Goal: Transaction & Acquisition: Book appointment/travel/reservation

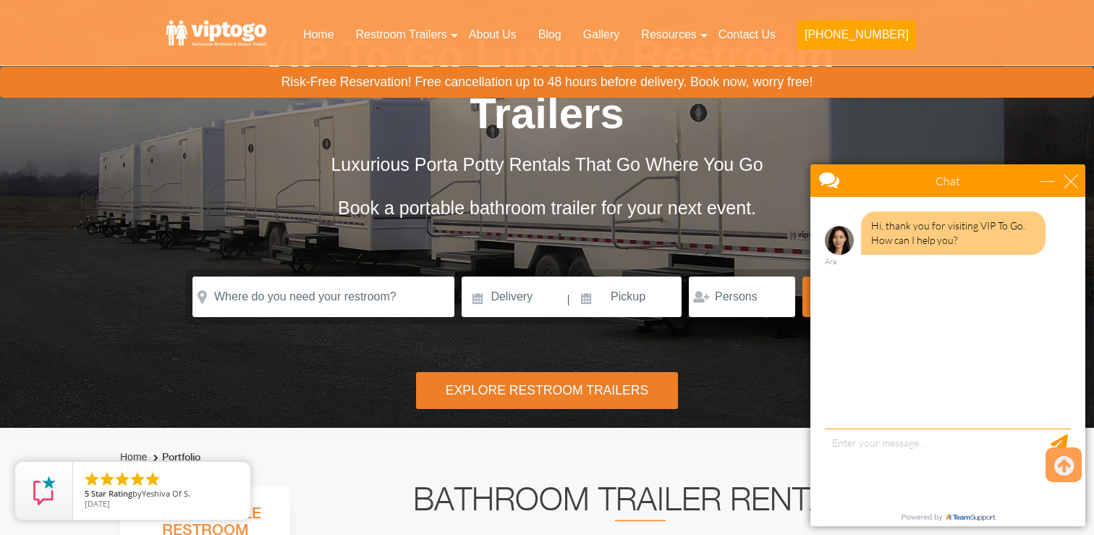
scroll to position [96, 0]
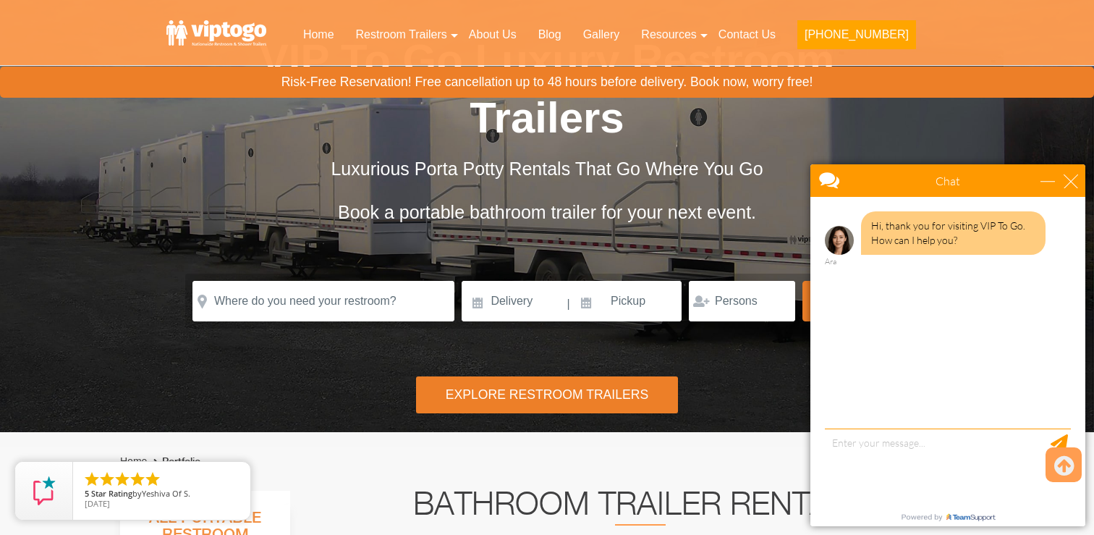
click at [1074, 189] on div "Chat" at bounding box center [947, 180] width 275 height 33
click at [1074, 181] on div "close" at bounding box center [1071, 181] width 14 height 14
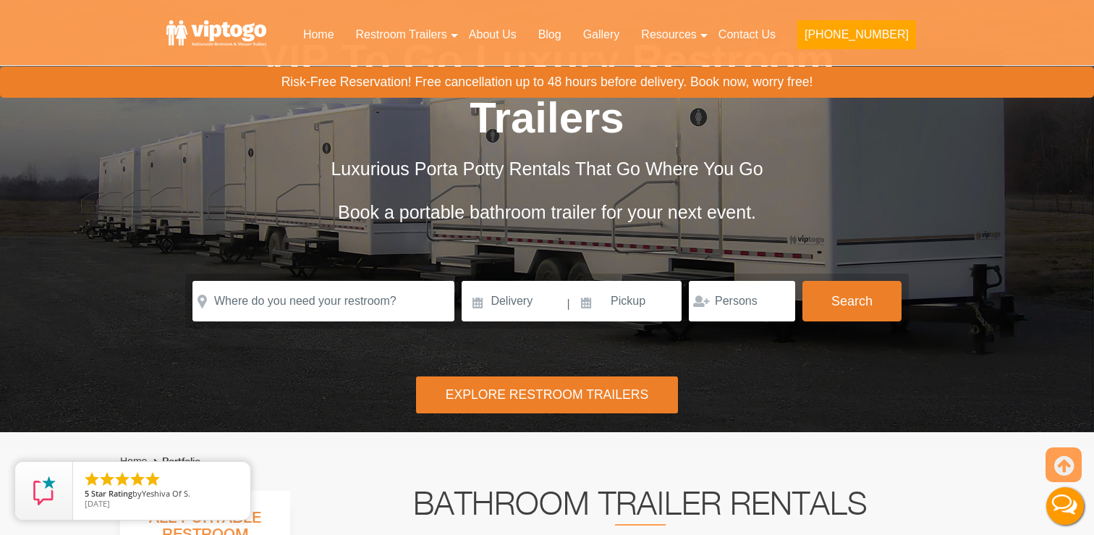
scroll to position [0, 0]
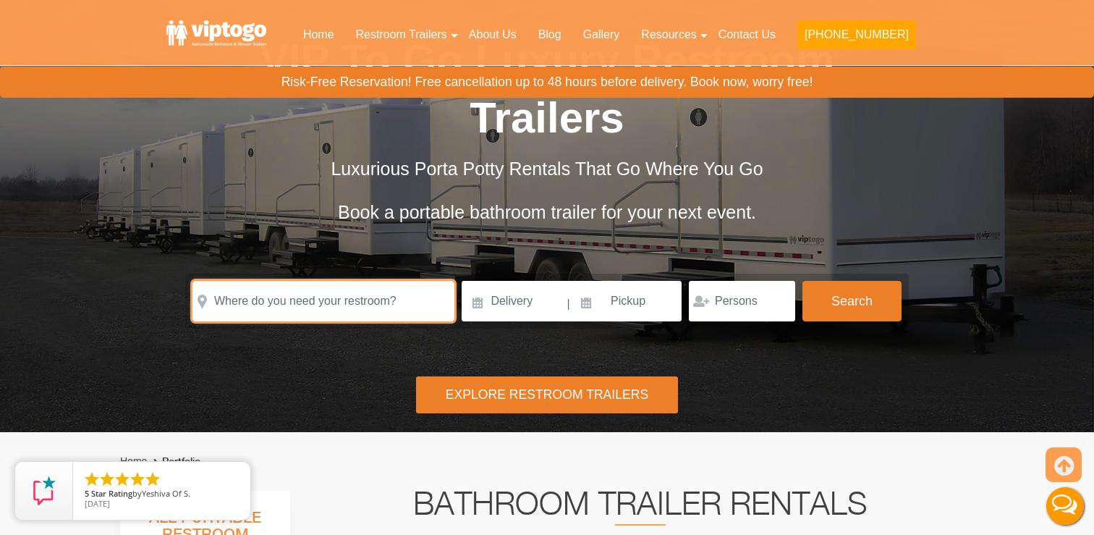
click at [321, 305] on input "text" at bounding box center [323, 301] width 262 height 41
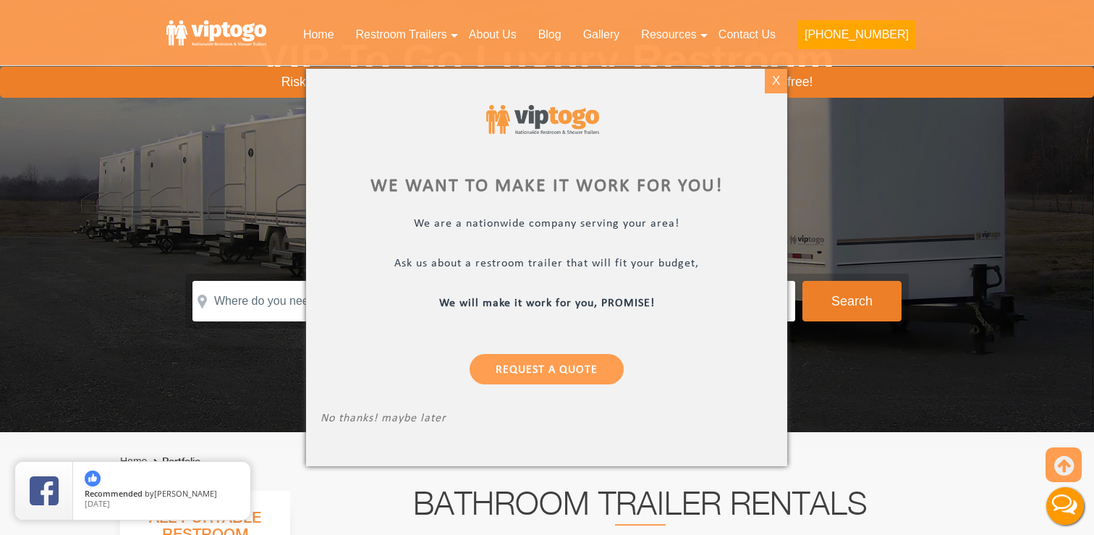
click at [777, 75] on div "X" at bounding box center [776, 81] width 22 height 25
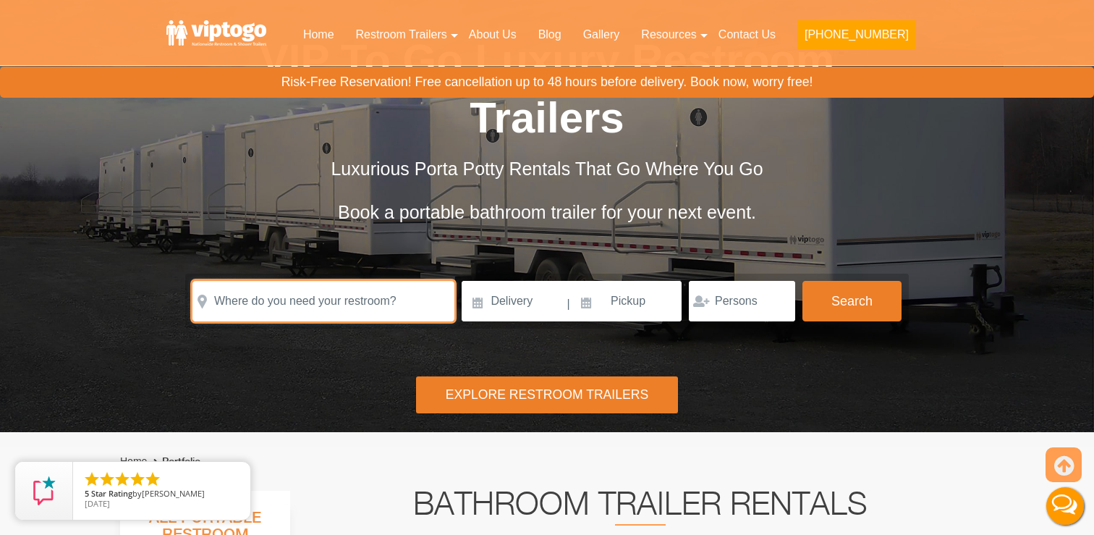
click at [373, 299] on input "text" at bounding box center [323, 301] width 262 height 41
paste input "159 Marlborough Road, Brooklyn, NY 11226"
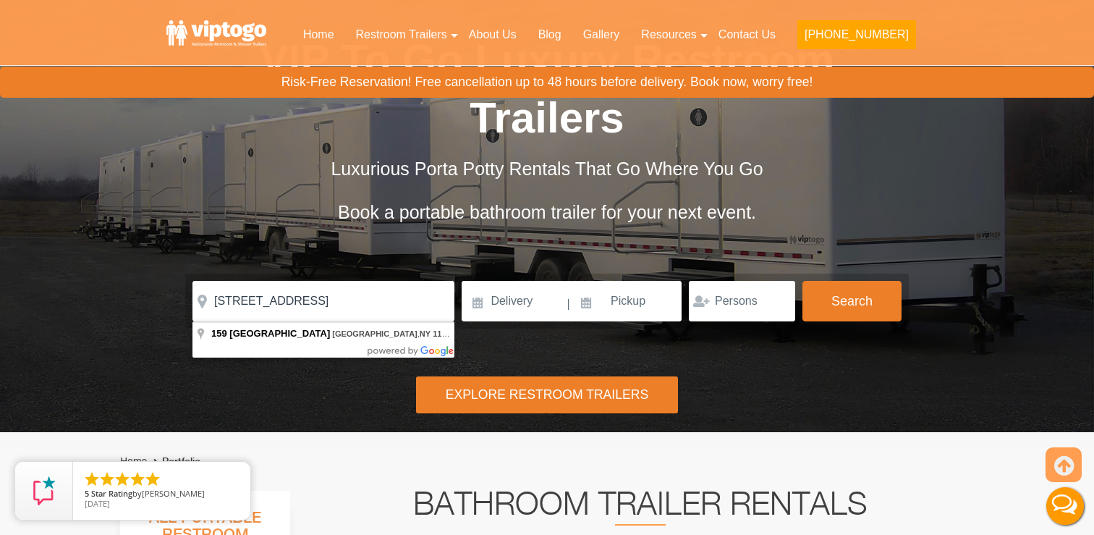
type input "159 Marlborough Road, Brooklyn, NY 11226, USA"
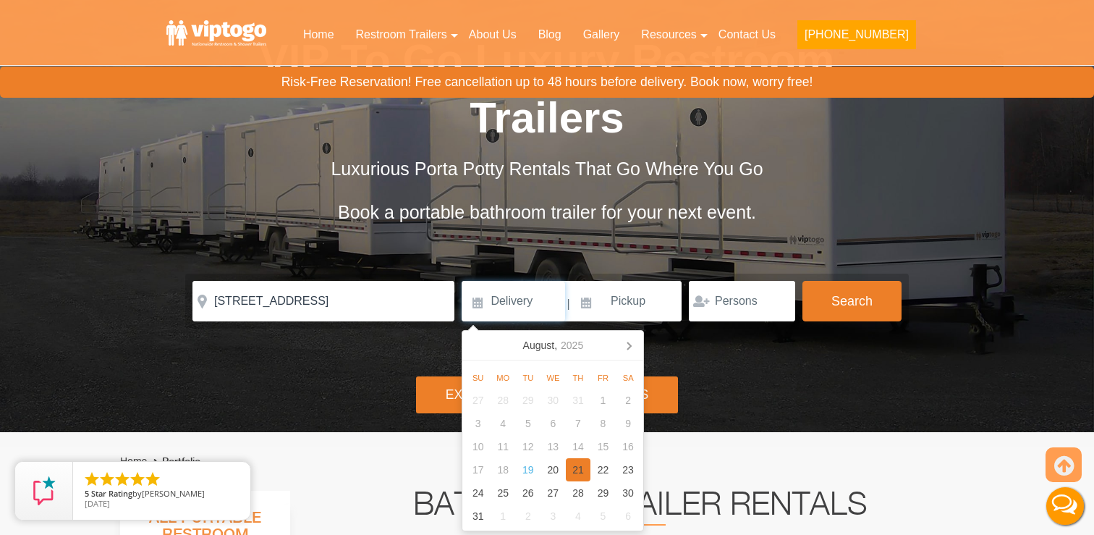
click at [577, 470] on div "21" at bounding box center [578, 469] width 25 height 23
type input "08/21/2025"
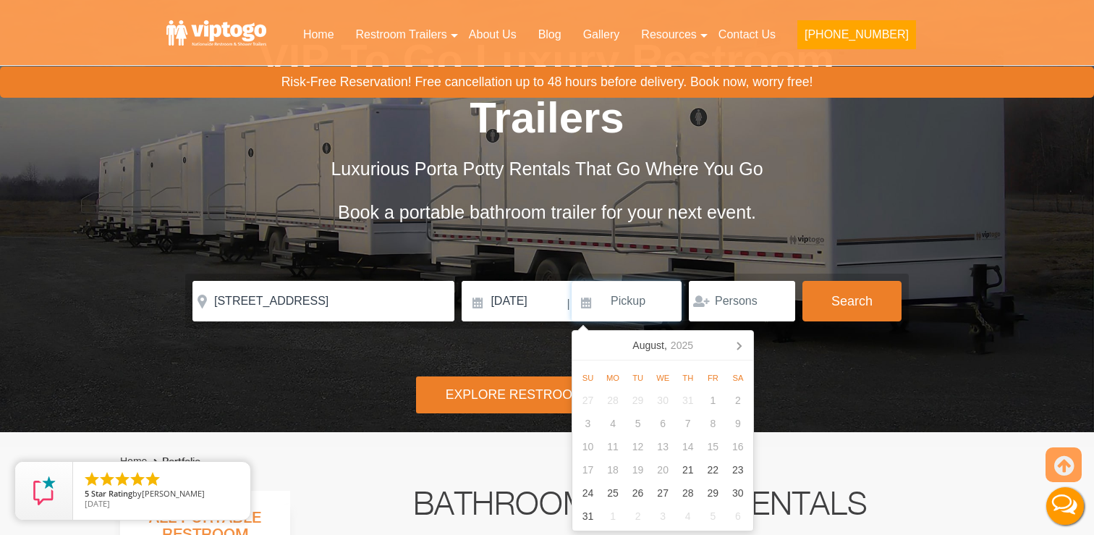
click at [618, 307] on input at bounding box center [627, 301] width 110 height 41
click at [690, 470] on div "21" at bounding box center [687, 469] width 25 height 23
type input "08/21/2025"
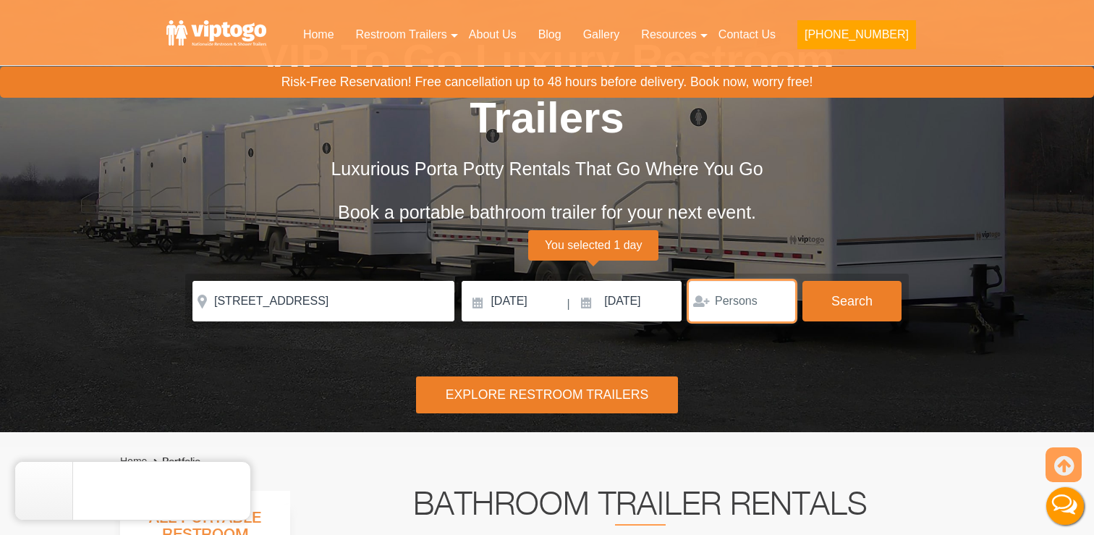
click at [735, 310] on input "number" at bounding box center [742, 301] width 106 height 41
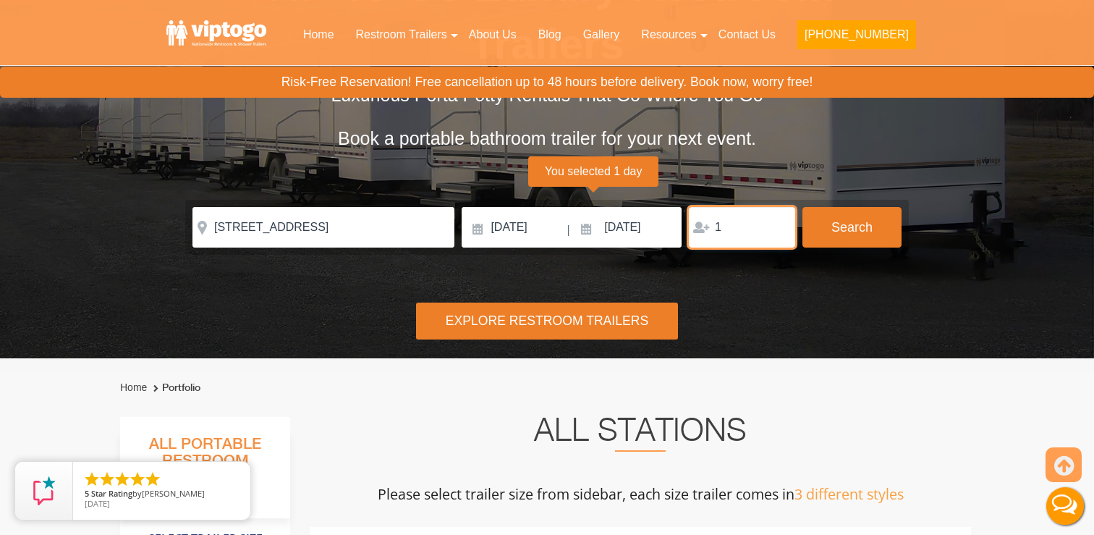
scroll to position [174, 0]
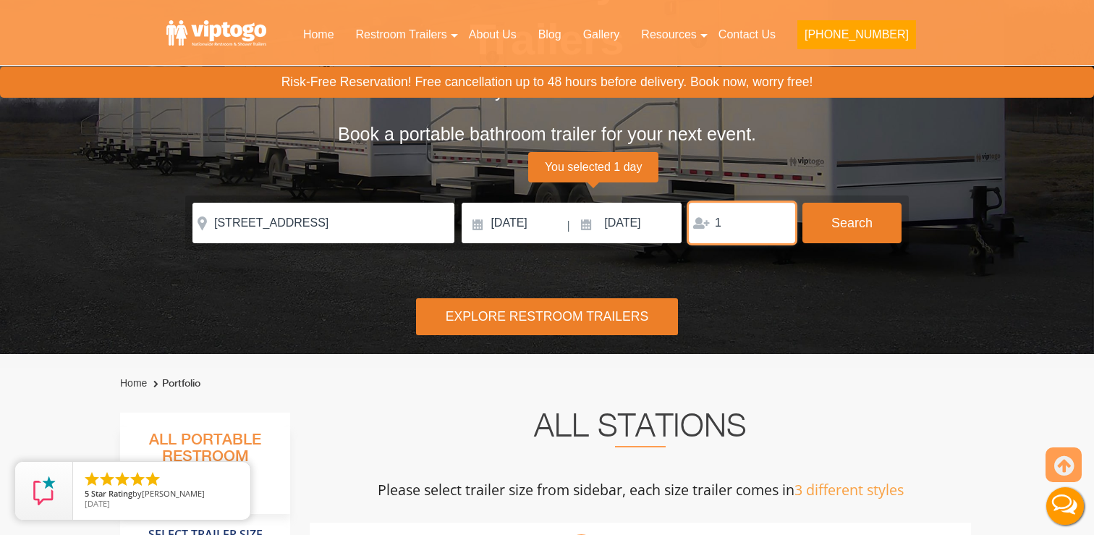
drag, startPoint x: 750, startPoint y: 226, endPoint x: 661, endPoint y: 216, distance: 88.8
click at [663, 216] on div "Please Input Valid address with zipcode Please Input Valid address with zipcode…" at bounding box center [546, 223] width 709 height 41
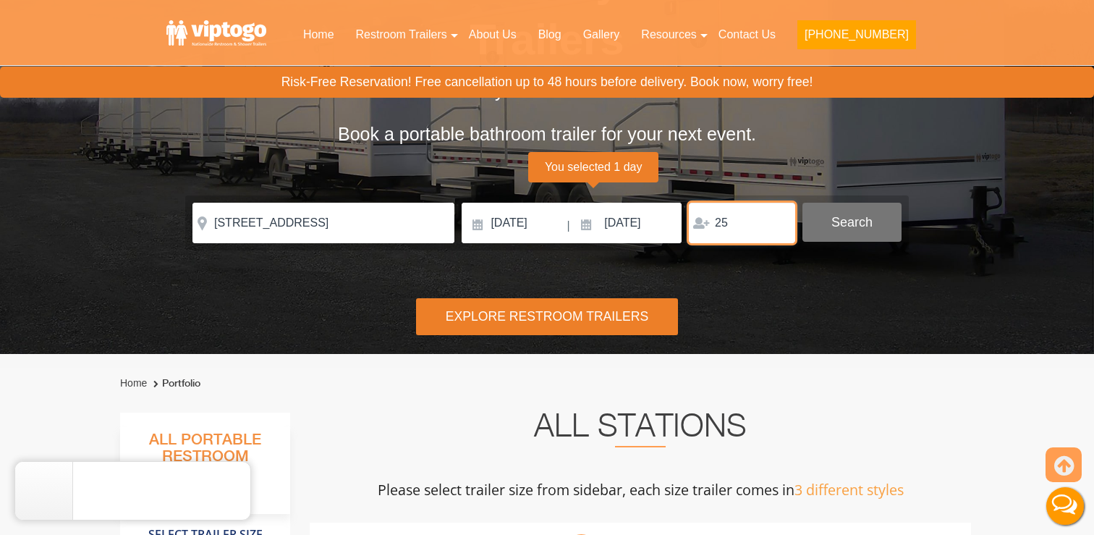
type input "25"
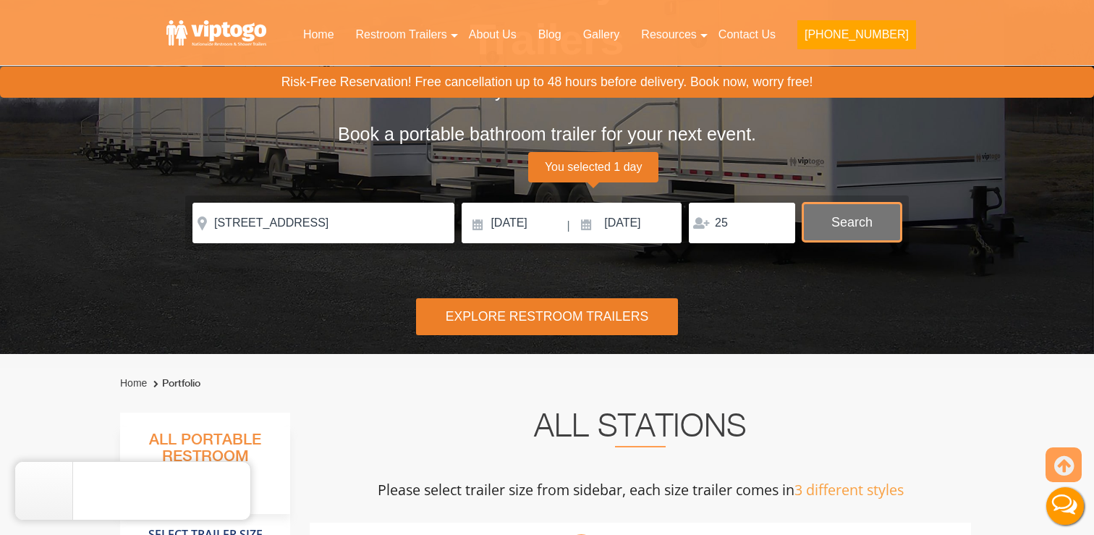
click at [858, 231] on button "Search" at bounding box center [851, 222] width 99 height 39
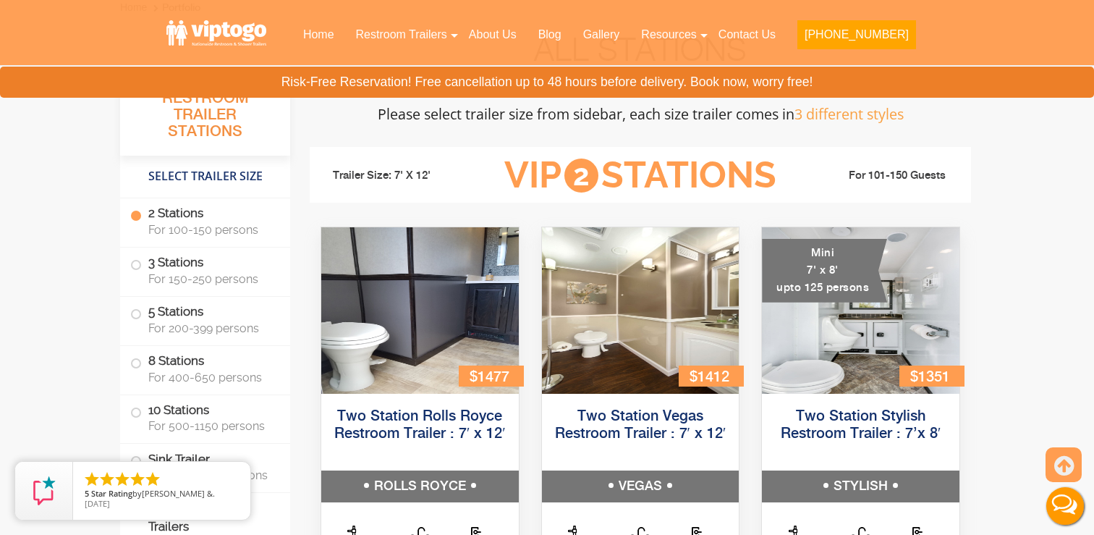
scroll to position [589, 0]
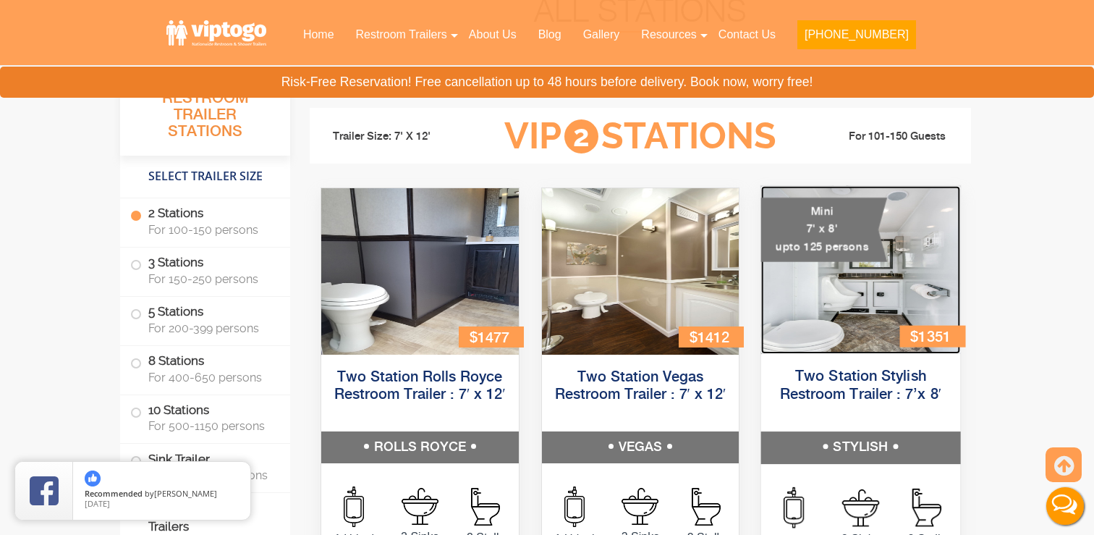
click at [889, 273] on img at bounding box center [860, 270] width 199 height 168
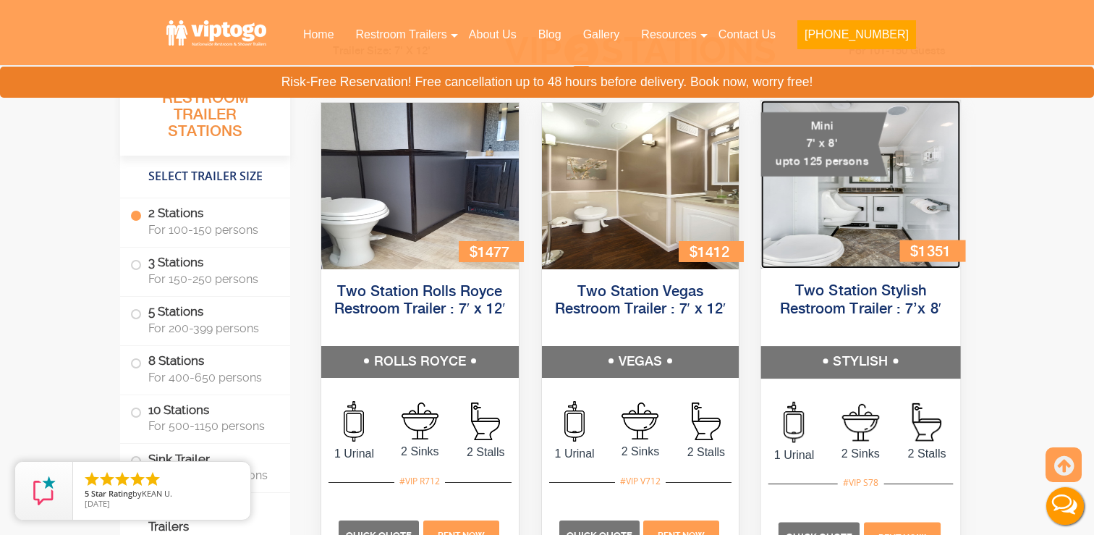
scroll to position [767, 0]
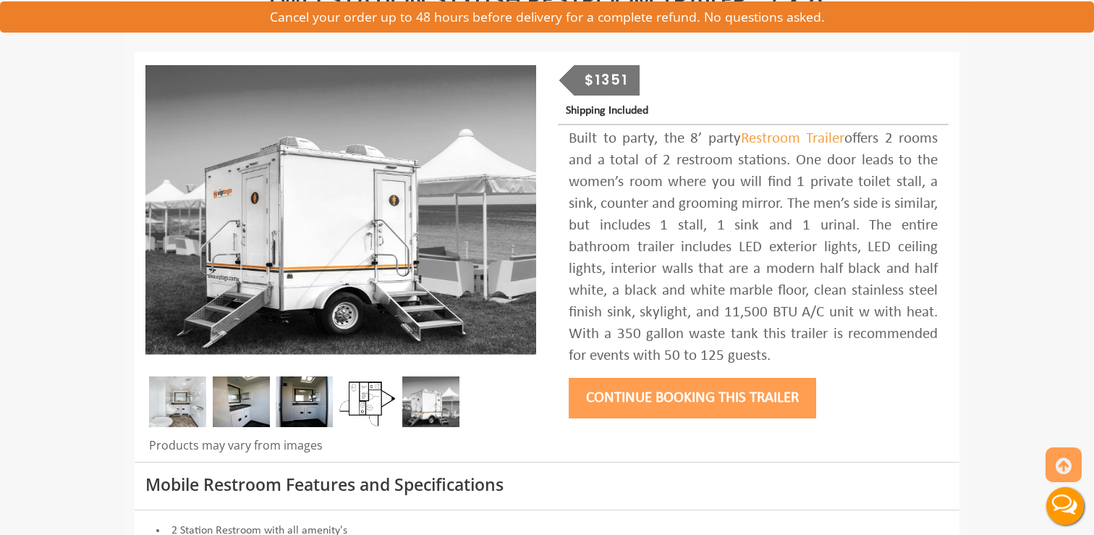
scroll to position [148, 0]
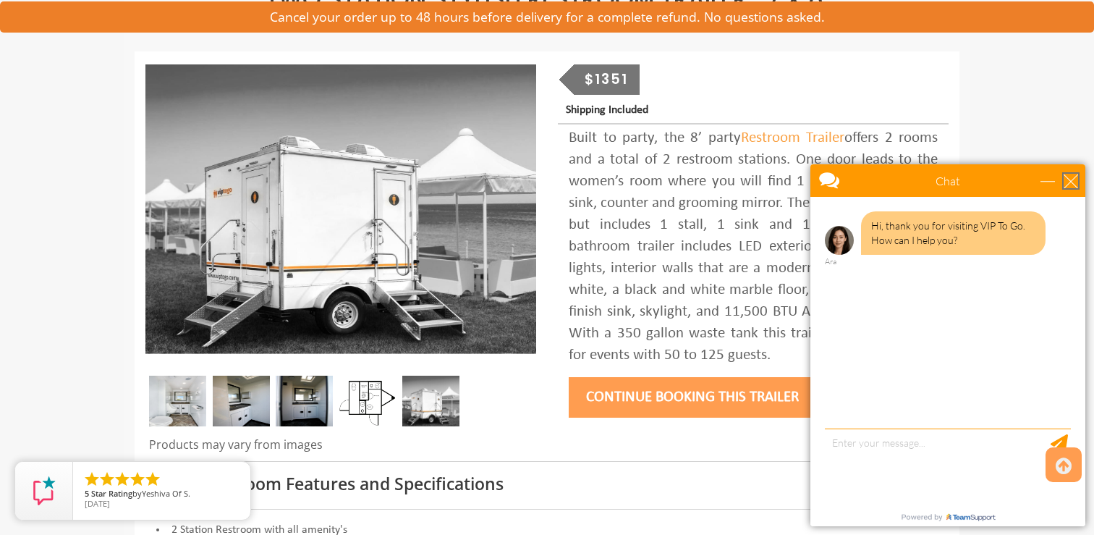
click at [1072, 182] on div "close" at bounding box center [1071, 181] width 14 height 14
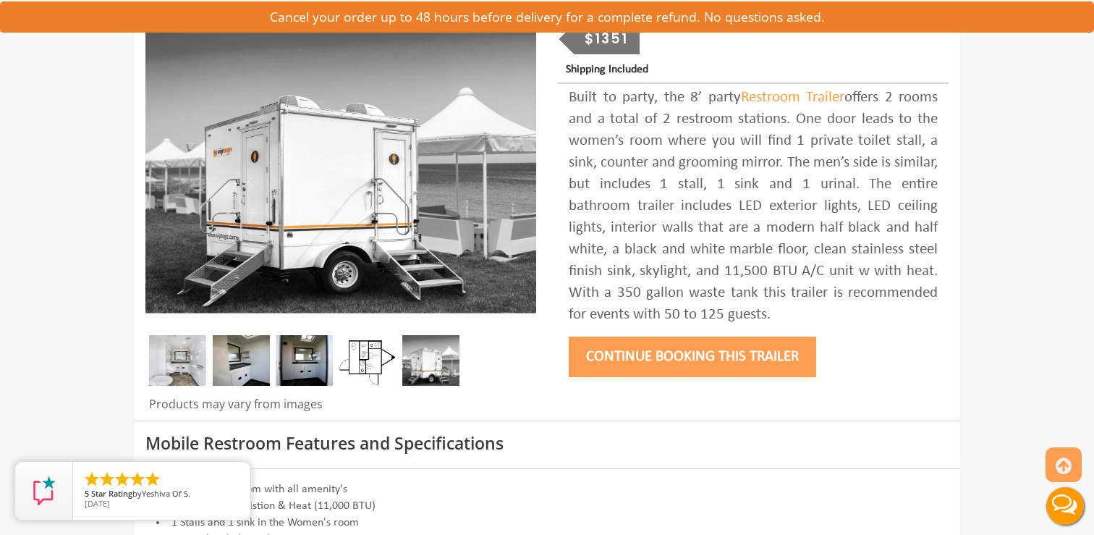
scroll to position [164, 0]
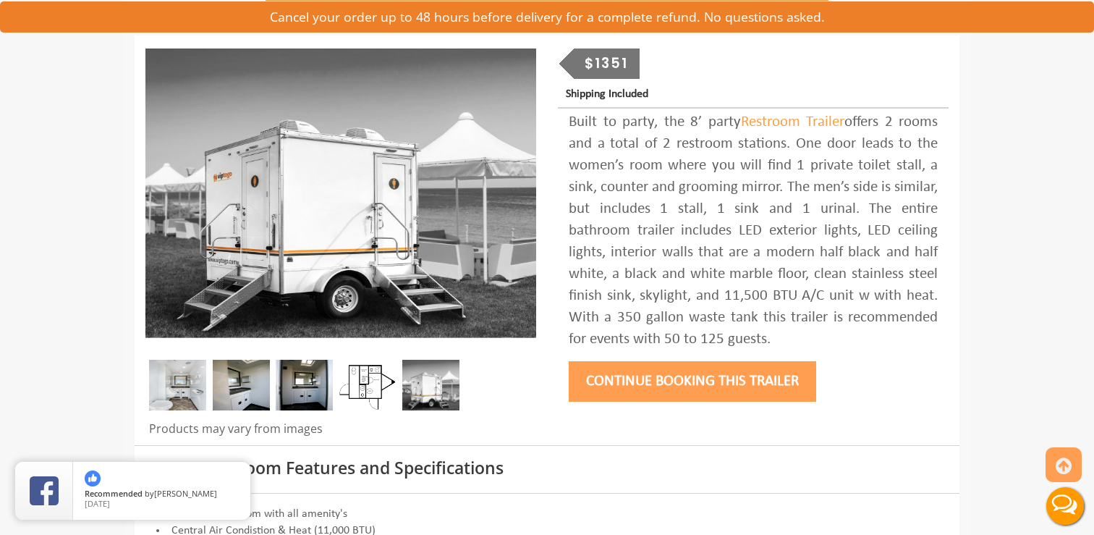
click at [610, 68] on div "$1351" at bounding box center [607, 63] width 67 height 30
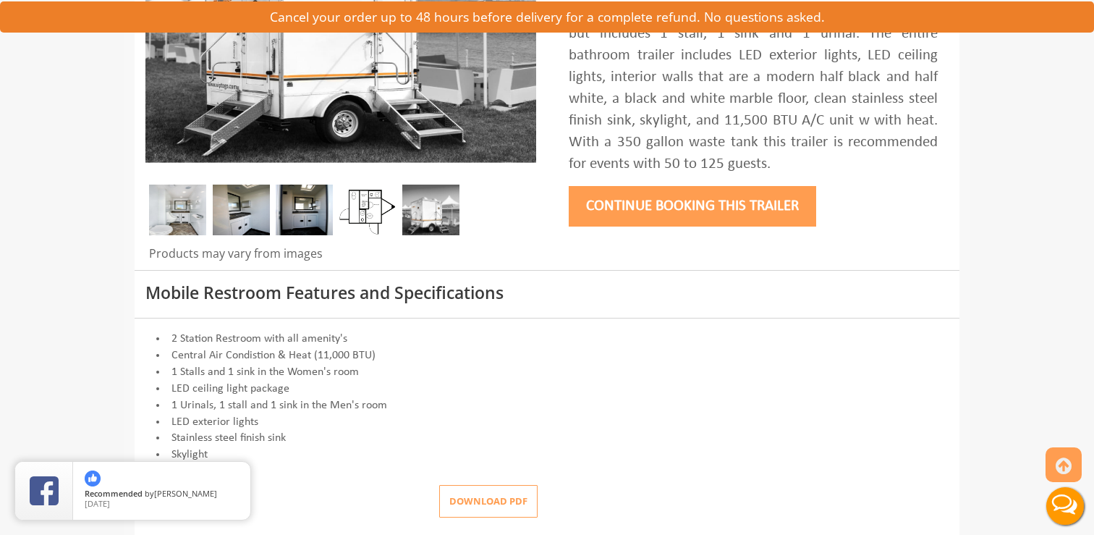
scroll to position [325, 0]
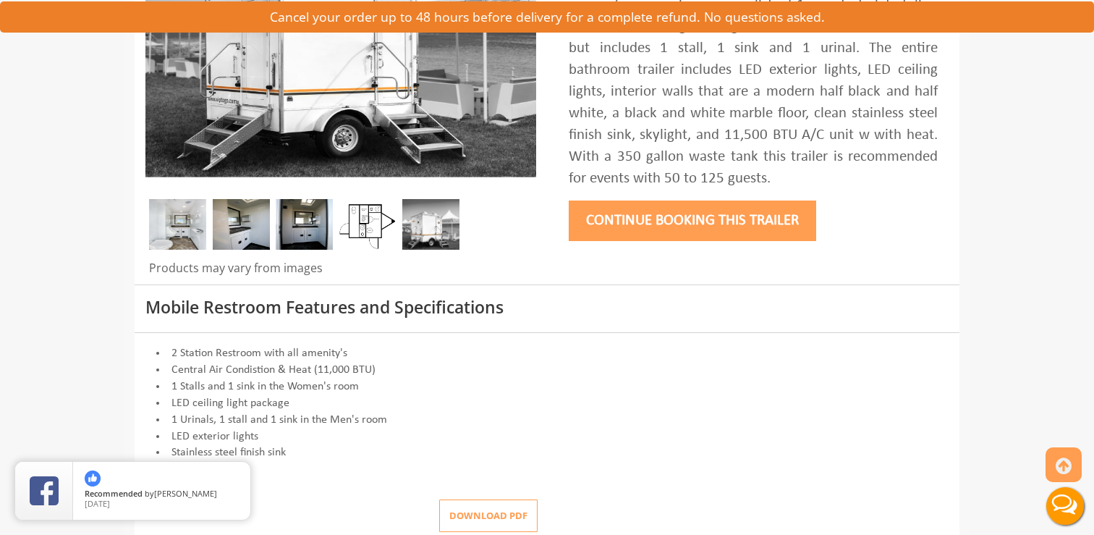
click at [653, 224] on button "Continue Booking this trailer" at bounding box center [692, 220] width 247 height 41
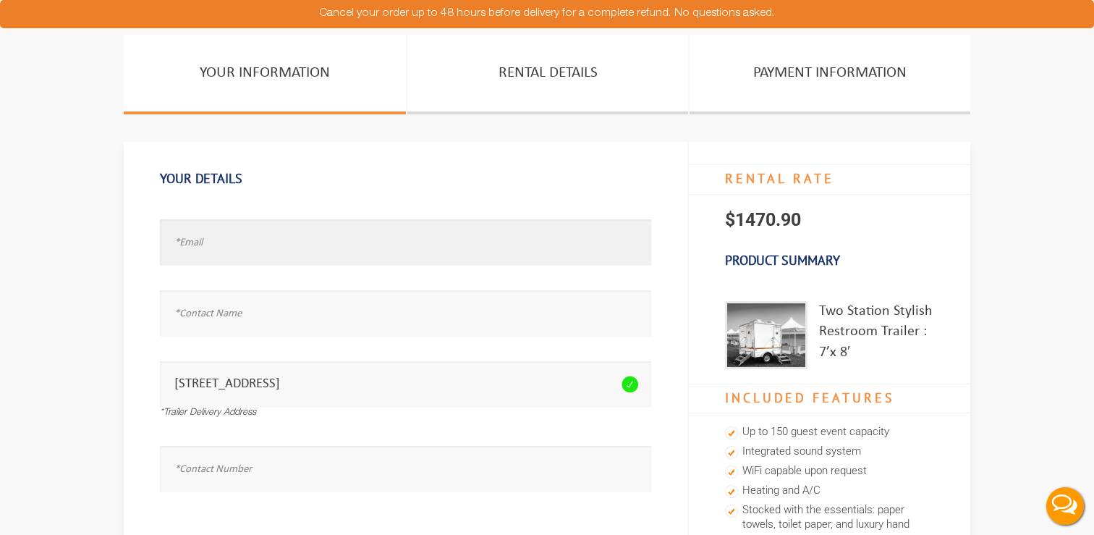
click at [323, 249] on input "text" at bounding box center [405, 242] width 491 height 46
type input "C"
type input "[PERSON_NAME]"
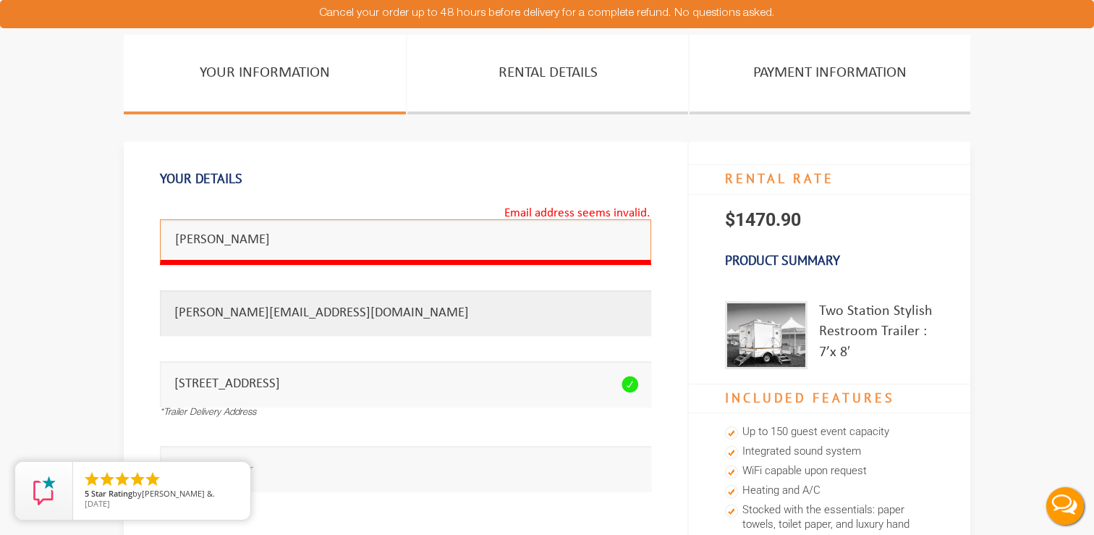
type input "[PERSON_NAME][EMAIL_ADDRESS][DOMAIN_NAME]"
click at [295, 423] on div "Please fill the required field. [STREET_ADDRESS] *Trailer Delivery Address" at bounding box center [405, 385] width 491 height 85
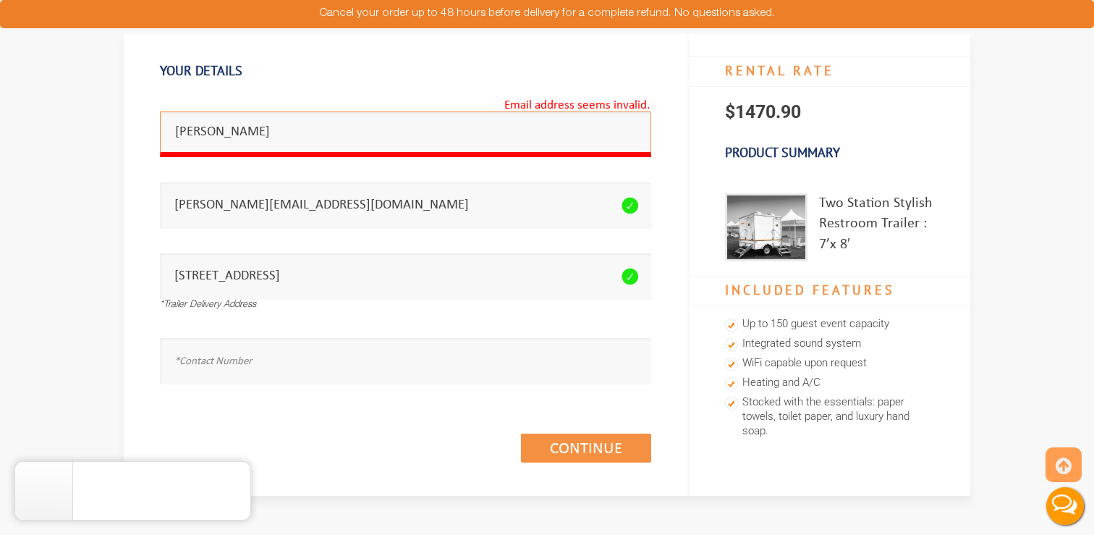
scroll to position [160, 0]
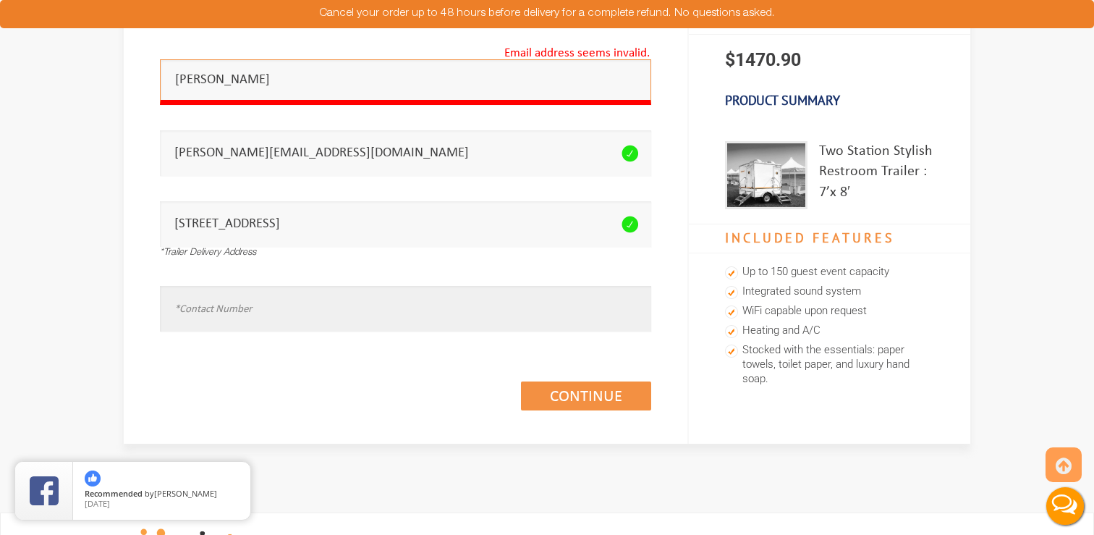
click at [279, 310] on input "text" at bounding box center [405, 309] width 491 height 46
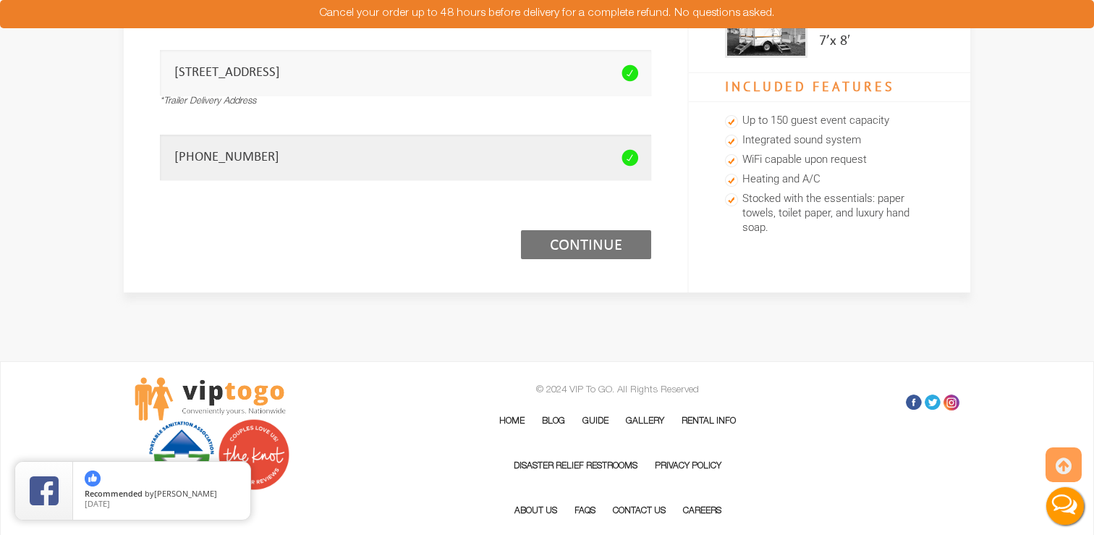
scroll to position [211, 0]
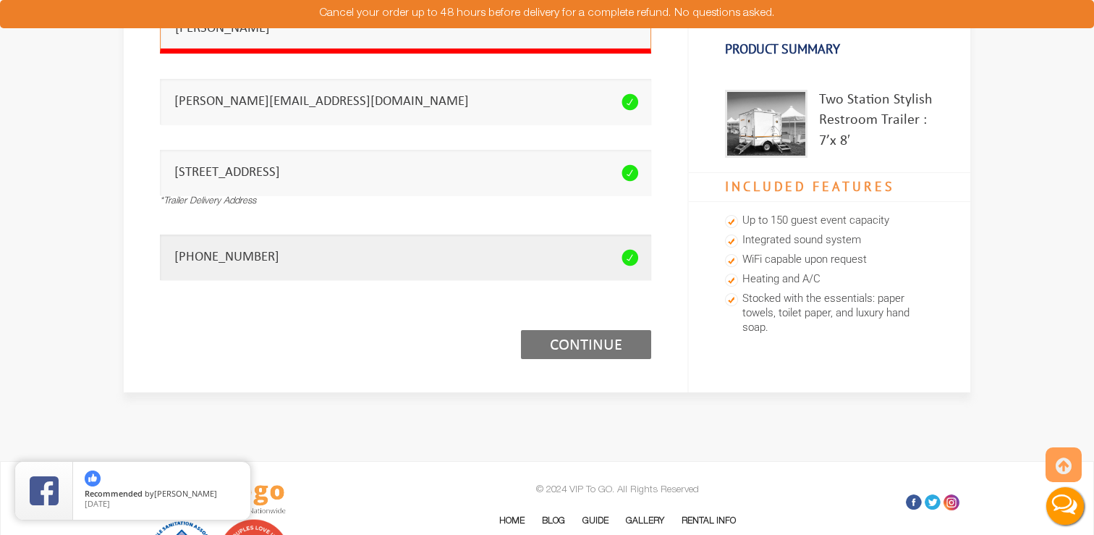
type input "[PHONE_NUMBER]"
click at [590, 352] on link "Continue (1/3)" at bounding box center [586, 344] width 130 height 29
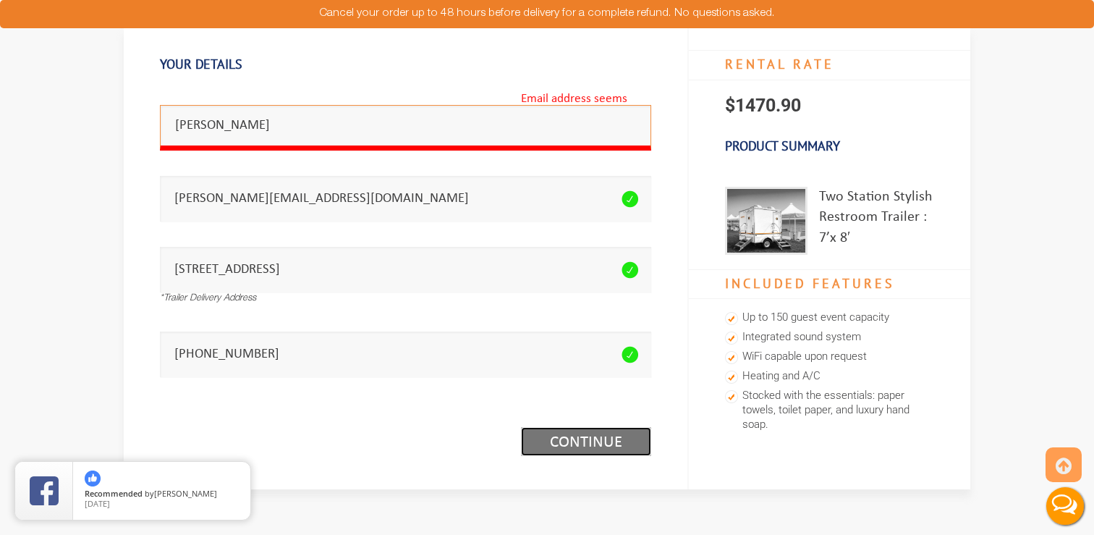
scroll to position [112, 0]
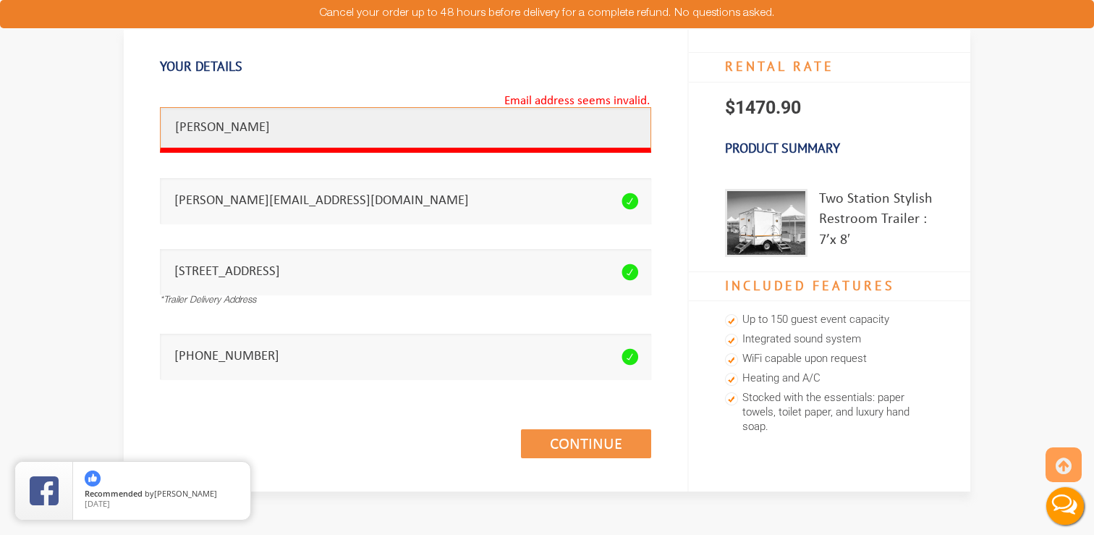
click at [281, 125] on input "[PERSON_NAME]" at bounding box center [405, 130] width 491 height 46
drag, startPoint x: 285, startPoint y: 125, endPoint x: 69, endPoint y: 125, distance: 216.3
click at [69, 125] on section "Your Information Rental Details PAYMENT INFORMATION Your Details Email address …" at bounding box center [547, 234] width 1094 height 623
click at [266, 219] on input "COREY@SHAYJOHNSONSTUDIO.COM" at bounding box center [405, 201] width 491 height 46
click at [362, 200] on input "COREY@SHAYJOHNSONSTUDIO.COM" at bounding box center [405, 201] width 491 height 46
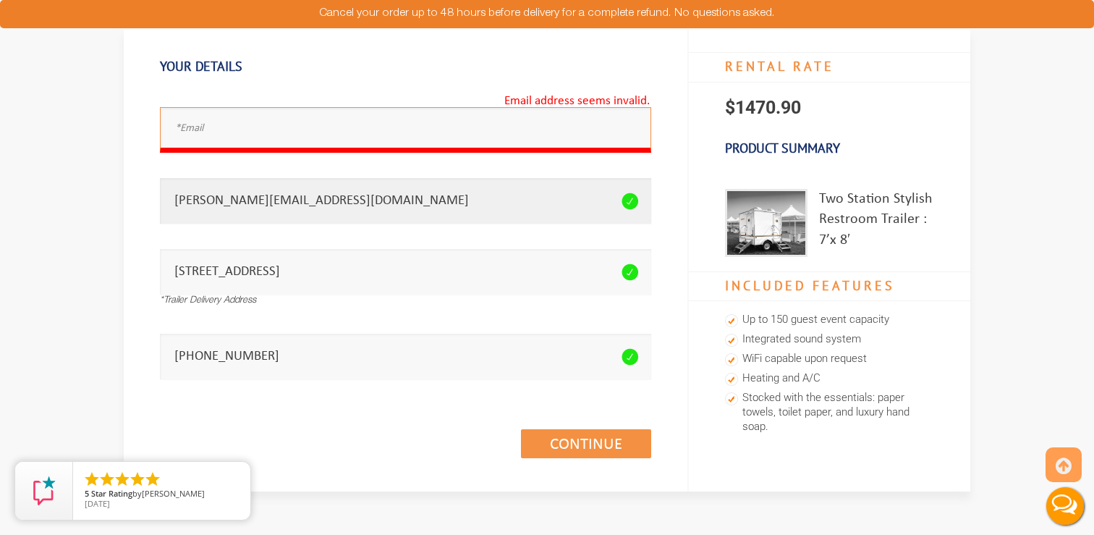
drag, startPoint x: 407, startPoint y: 200, endPoint x: 146, endPoint y: 195, distance: 260.5
click at [148, 195] on div "Your Details Email address seems invalid. Full Name is required. COREY@SHAYJOHN…" at bounding box center [406, 260] width 564 height 461
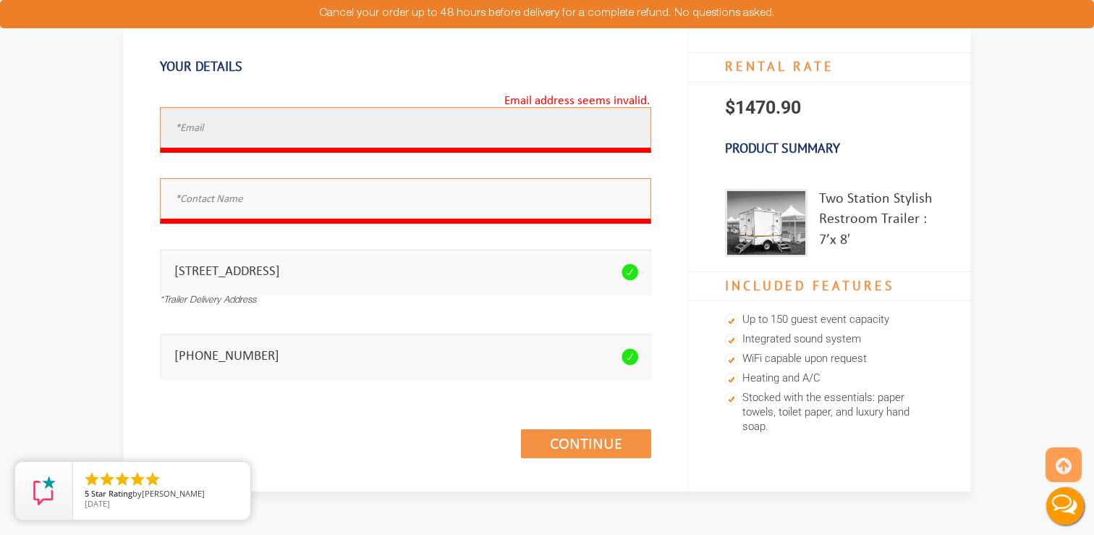
click at [250, 132] on input "text" at bounding box center [405, 130] width 491 height 46
paste input "COREY@SHAYJOHNSONSTUDIO.COM"
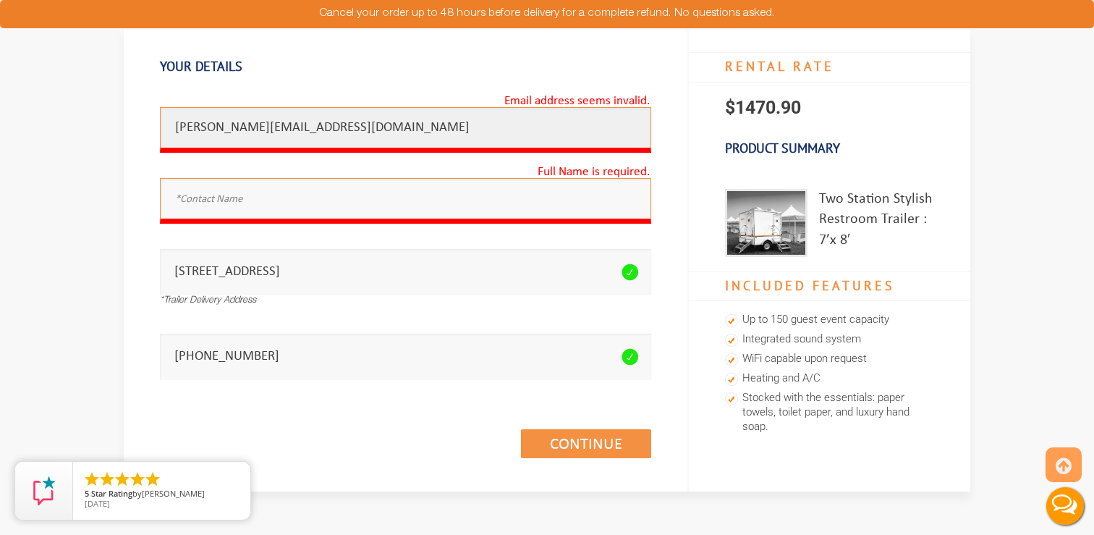
type input "COREY@SHAYJOHNSONSTUDIO.COM"
click at [237, 201] on input "text" at bounding box center [405, 201] width 491 height 46
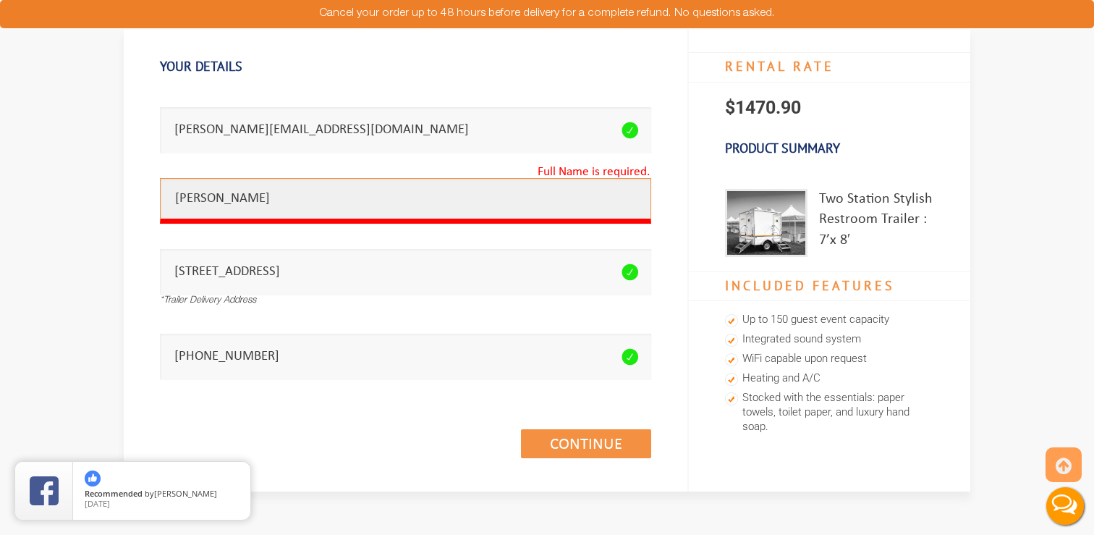
type input "COREY CHENIER"
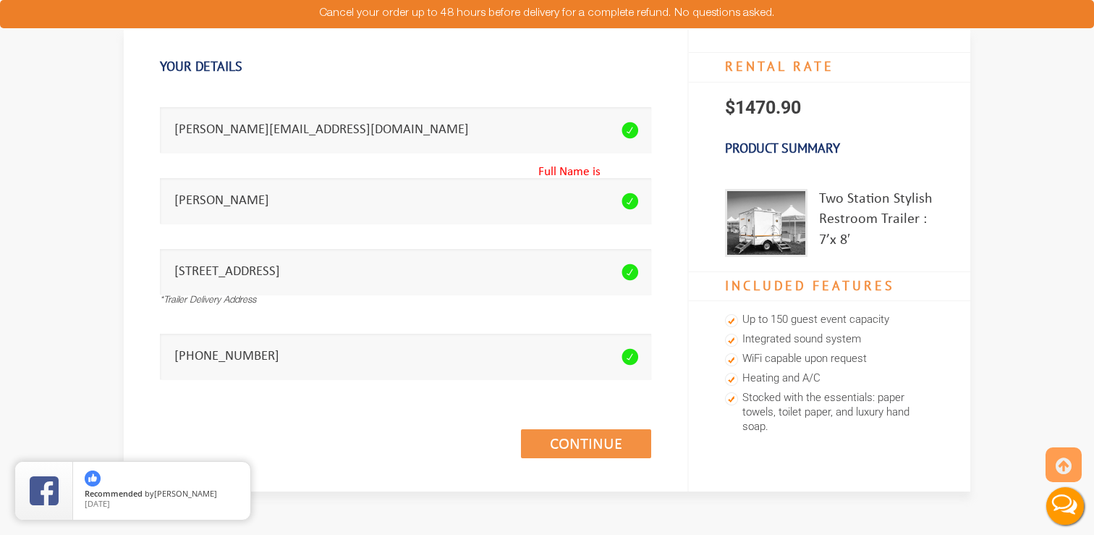
click at [348, 430] on div "Continue (1/3)" at bounding box center [405, 427] width 491 height 83
click at [578, 446] on link "Continue (1/3)" at bounding box center [586, 443] width 130 height 29
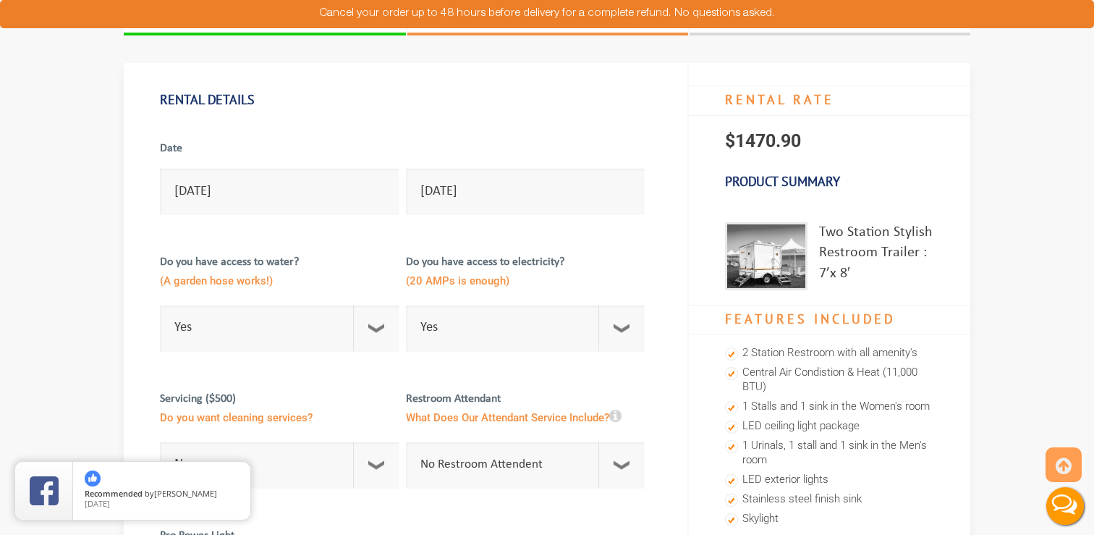
scroll to position [105, 0]
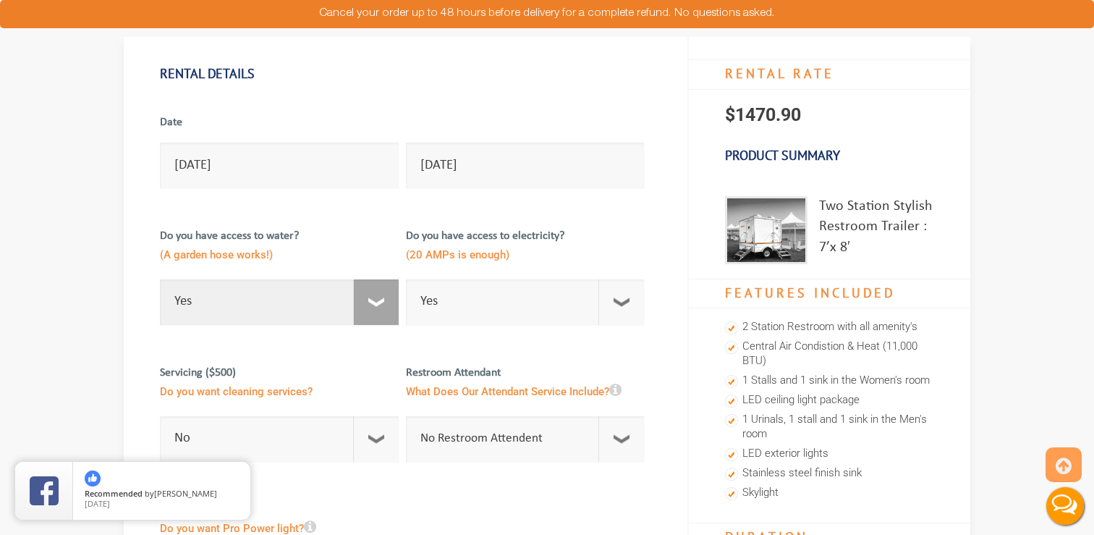
click at [371, 307] on select "Select Option Yes No" at bounding box center [279, 302] width 239 height 46
select select "No"
click at [160, 279] on select "Select Option Yes No" at bounding box center [279, 302] width 239 height 46
checkbox input "true"
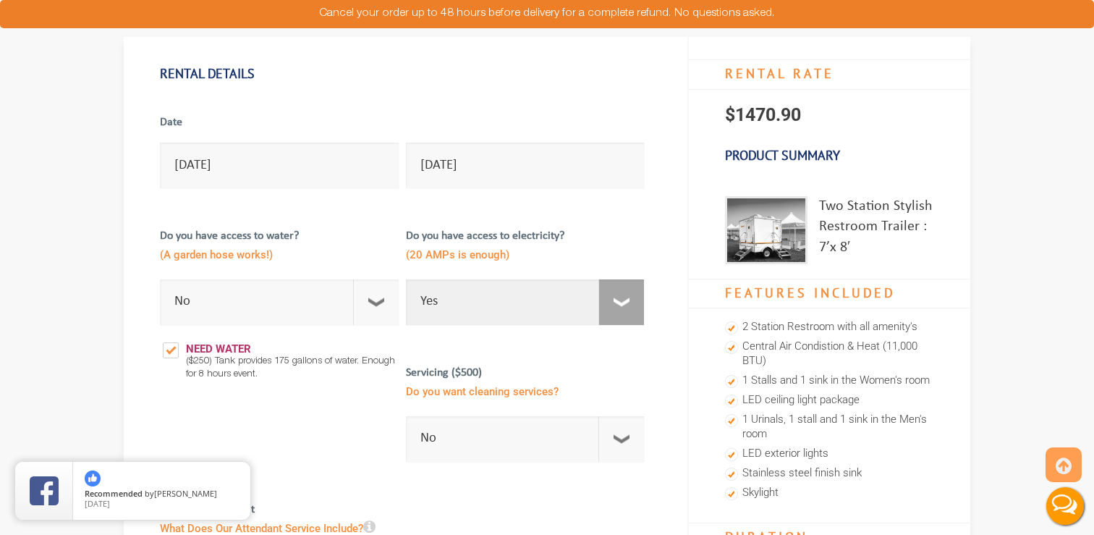
click at [624, 304] on select "Select Option Yes No" at bounding box center [525, 302] width 239 height 46
select select "No"
click at [406, 279] on select "Select Option Yes No" at bounding box center [525, 302] width 239 height 46
checkbox input "true"
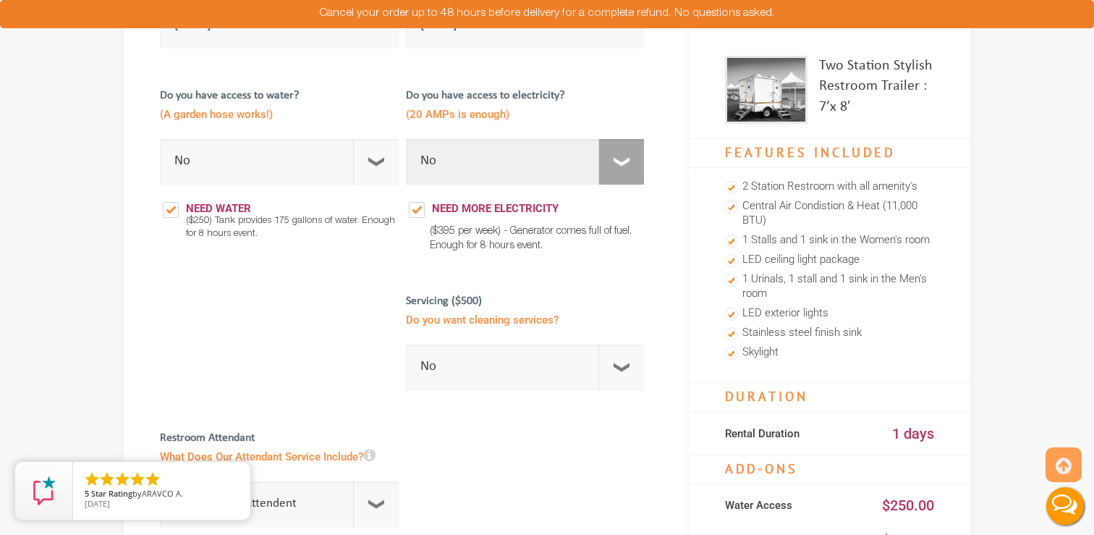
scroll to position [246, 0]
click at [627, 368] on select "No 1 Per Week 2 Per Week 3 Per Week 4 Per Week 5 Per Week 5+" at bounding box center [525, 367] width 239 height 46
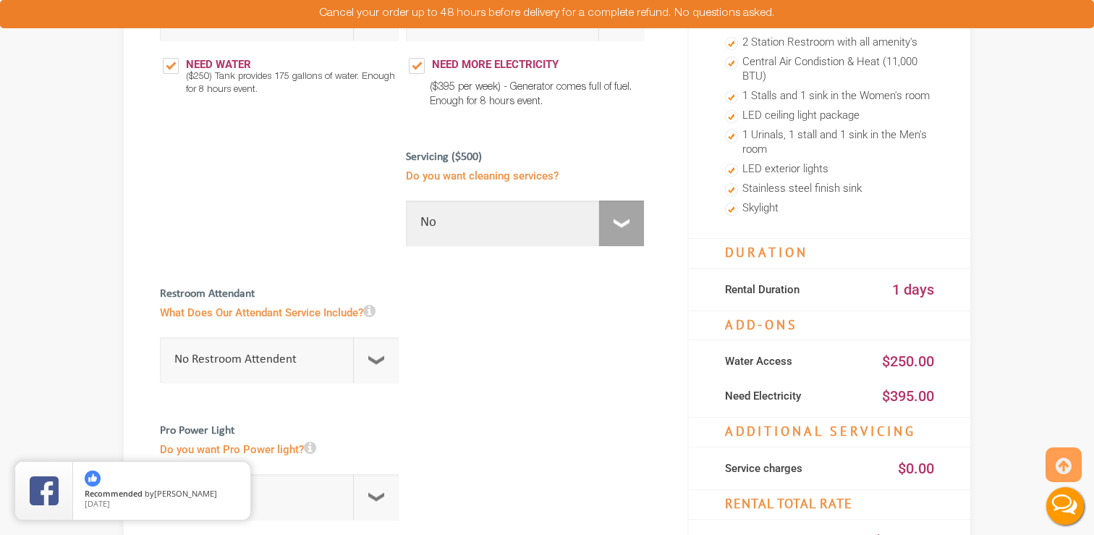
scroll to position [390, 0]
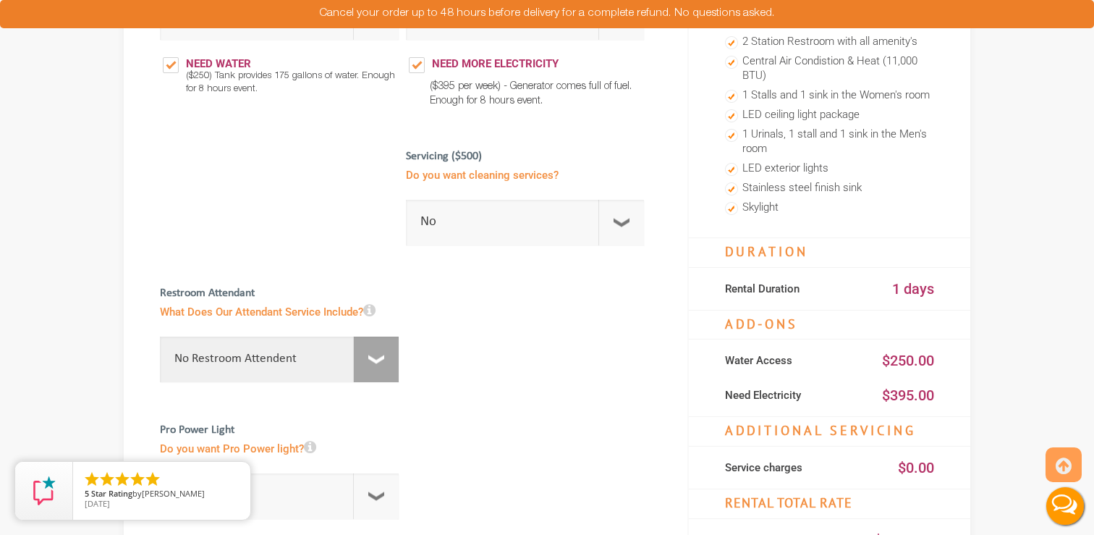
click at [373, 353] on select "No Restroom Attendent Attendant For One/Multiple Events" at bounding box center [279, 359] width 239 height 46
click at [160, 336] on select "No Restroom Attendent Attendant For One/Multiple Events" at bounding box center [279, 359] width 239 height 46
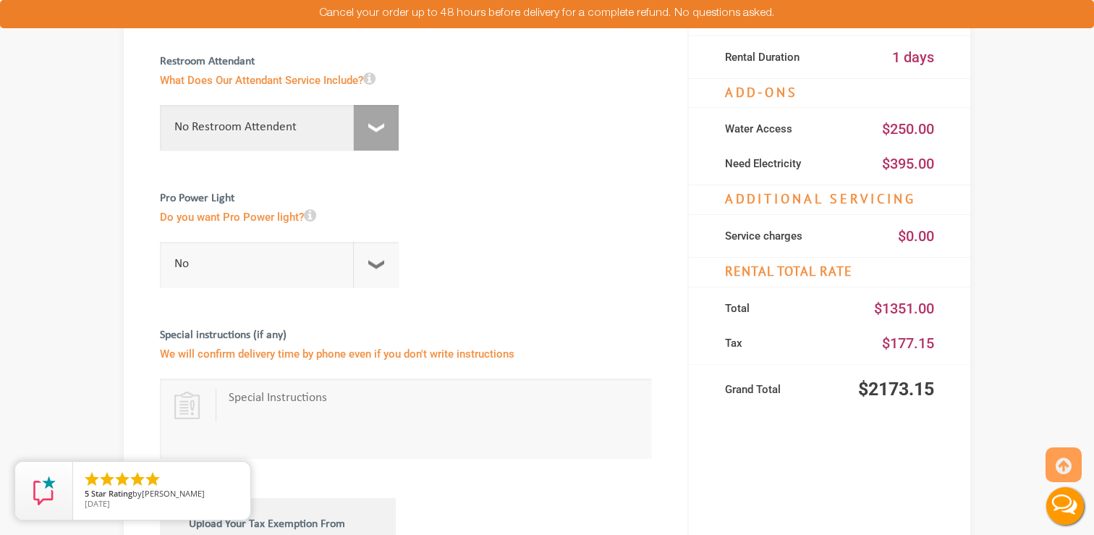
scroll to position [624, 0]
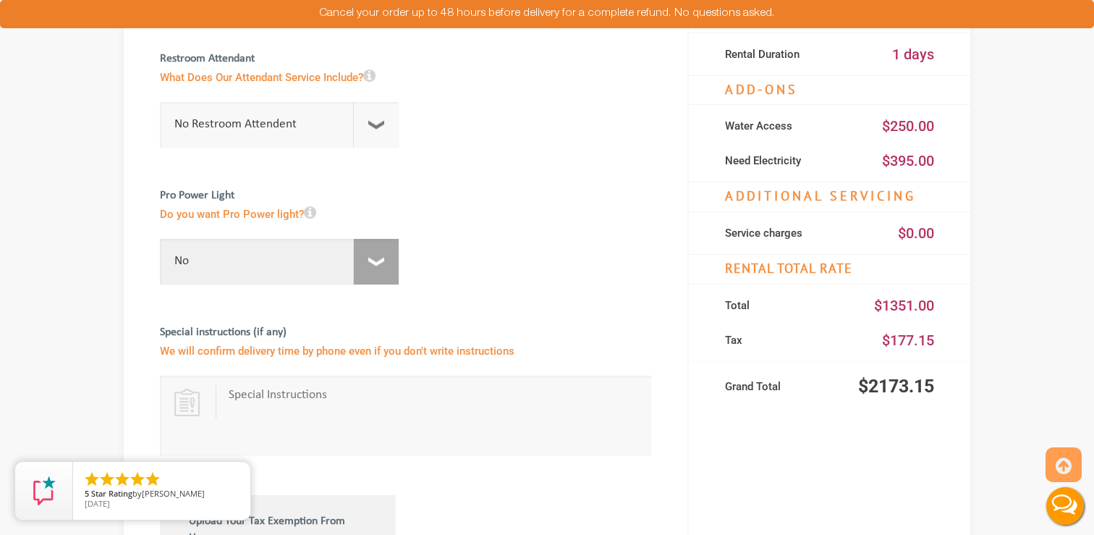
click at [384, 266] on select "No For 1 Week ($195) For 1 Month ($395)" at bounding box center [279, 262] width 239 height 46
click at [310, 212] on icon at bounding box center [310, 212] width 12 height 14
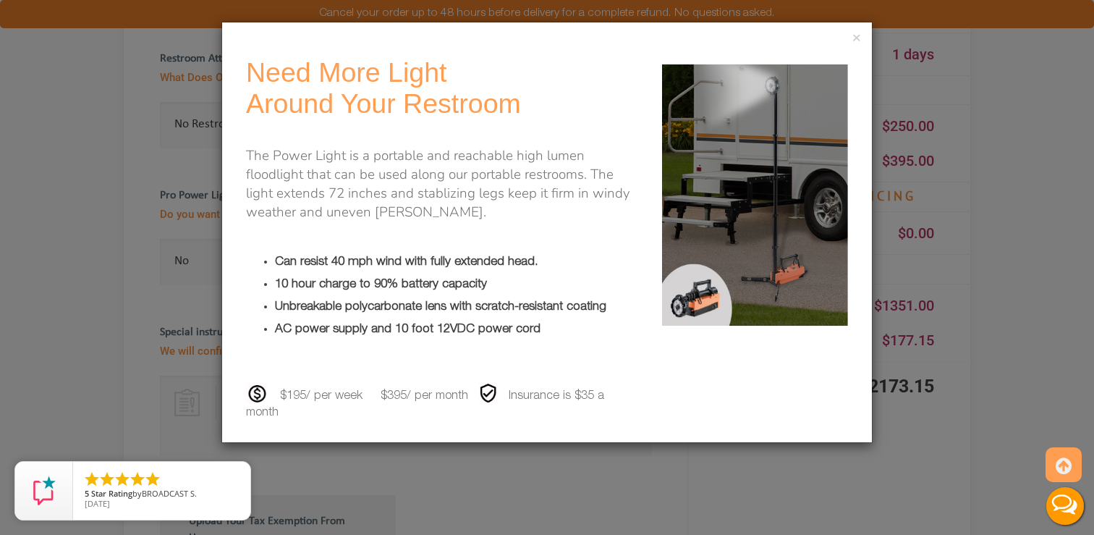
click at [143, 222] on div "× Need More Light Around Your Restroom The Power Light is a portable and reacha…" at bounding box center [547, 267] width 1094 height 535
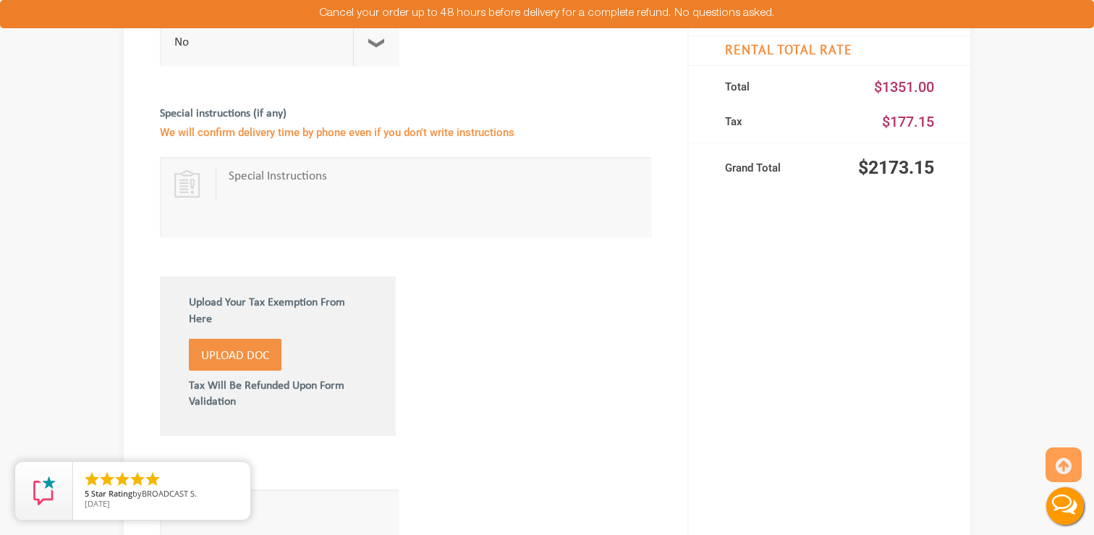
scroll to position [844, 0]
click at [229, 356] on span "Upload Doc" at bounding box center [235, 355] width 68 height 12
click at [0, 0] on input "Upload Doc" at bounding box center [0, 0] width 0 height 0
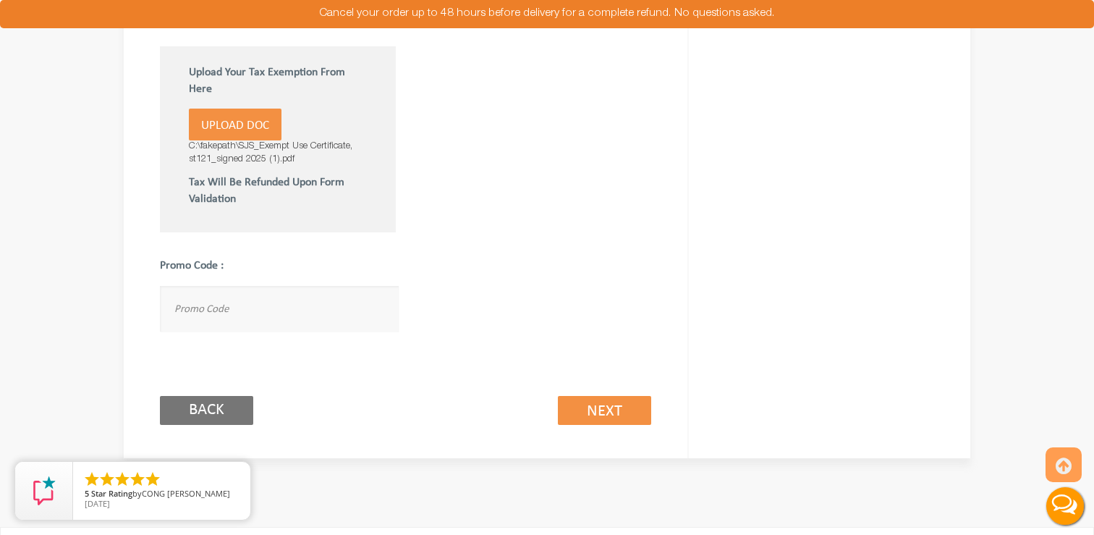
scroll to position [1074, 0]
click at [601, 419] on link "Next (2/3)" at bounding box center [604, 409] width 93 height 29
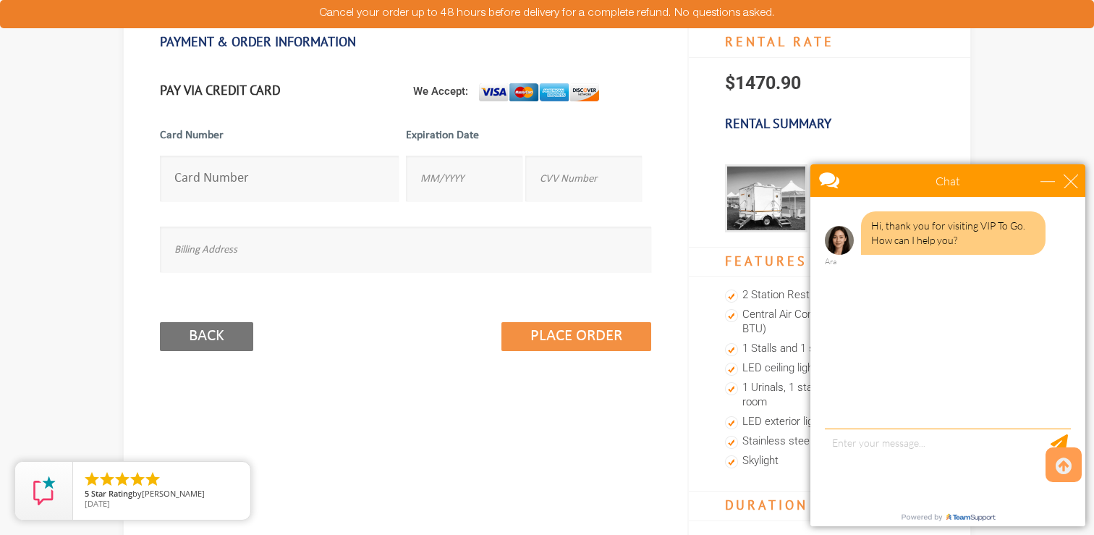
scroll to position [172, 0]
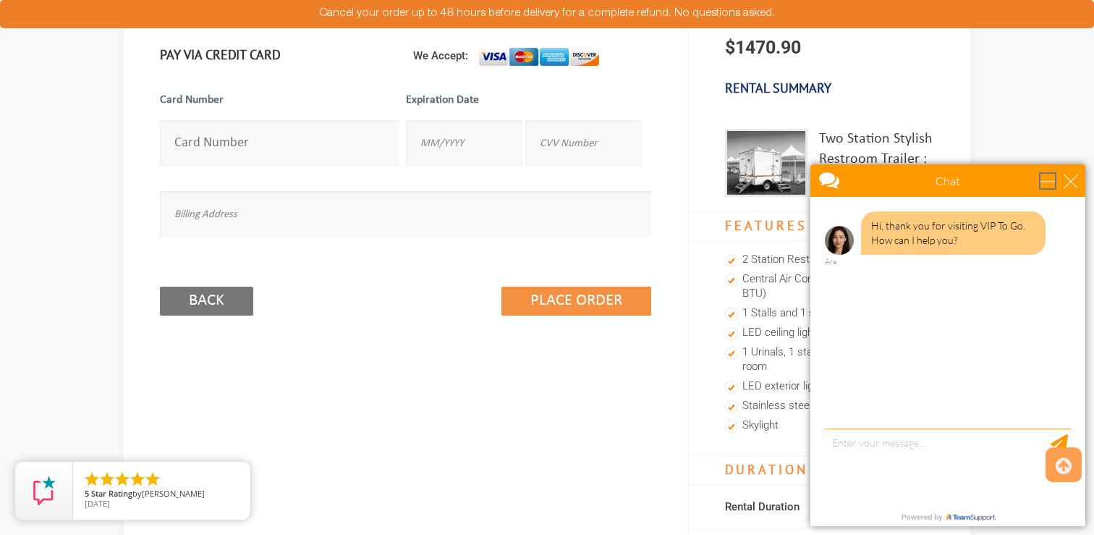
click at [1045, 182] on div "minimize" at bounding box center [1047, 181] width 14 height 14
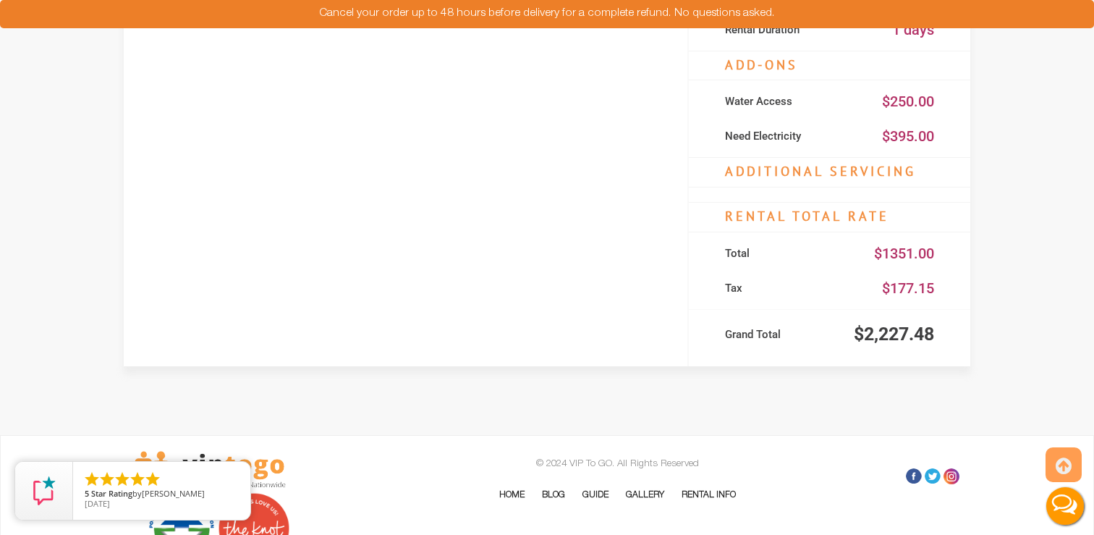
scroll to position [671, 0]
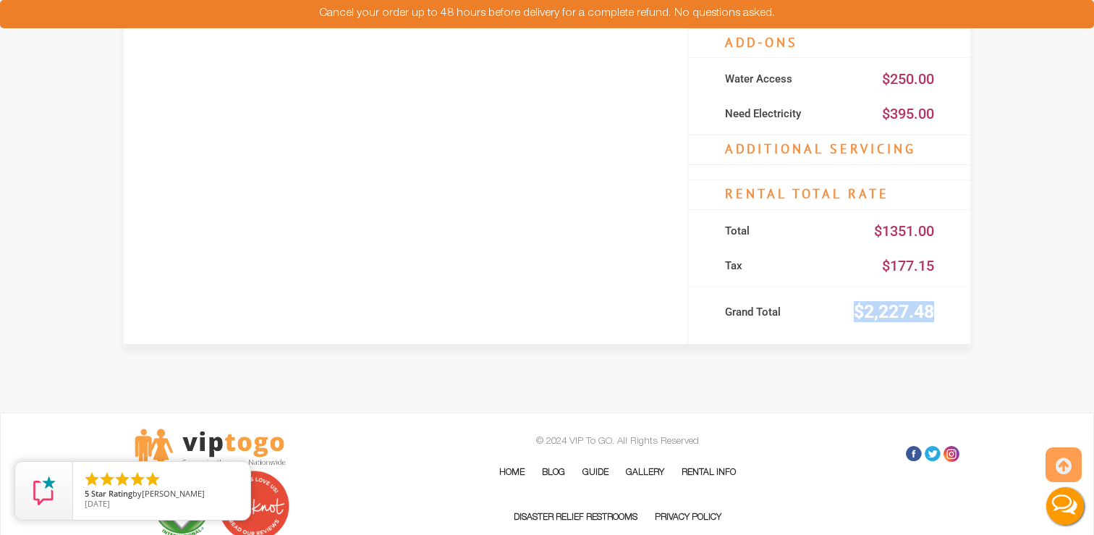
drag, startPoint x: 941, startPoint y: 314, endPoint x: 847, endPoint y: 314, distance: 94.1
click at [847, 314] on div "Grand Total $2,227.48" at bounding box center [829, 315] width 281 height 35
copy div "$2,227.48"
drag, startPoint x: 938, startPoint y: 310, endPoint x: 857, endPoint y: 310, distance: 81.8
click at [857, 310] on div "Grand Total $2,227.48" at bounding box center [829, 315] width 281 height 35
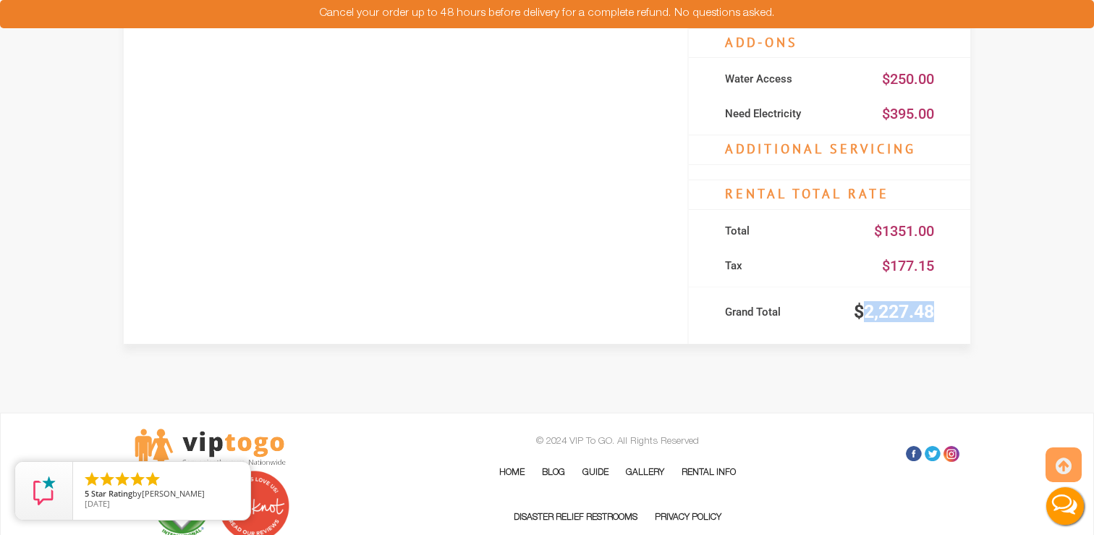
copy div "2,227.48"
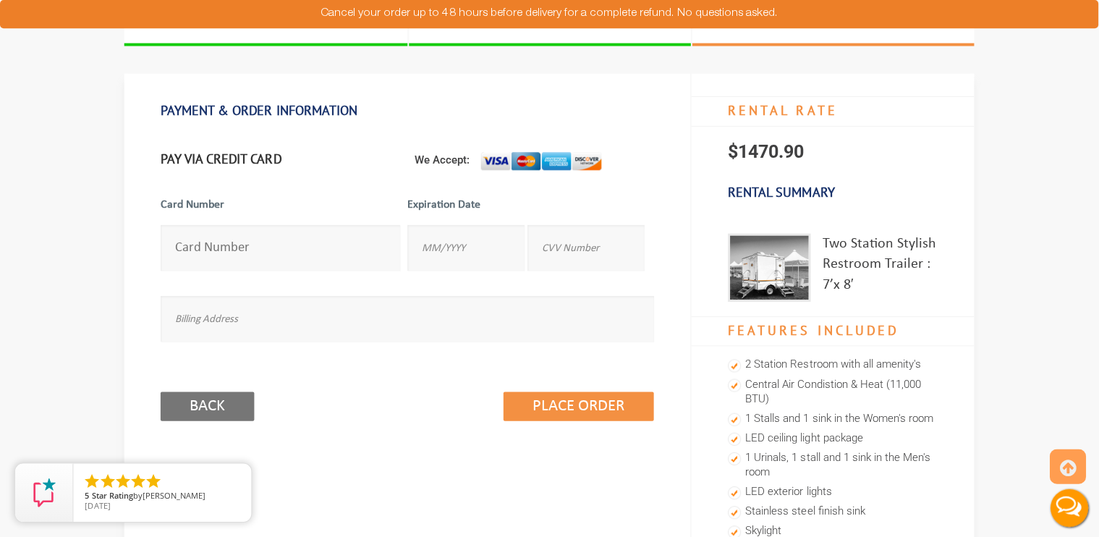
scroll to position [0, 0]
